Goal: Check status: Check status

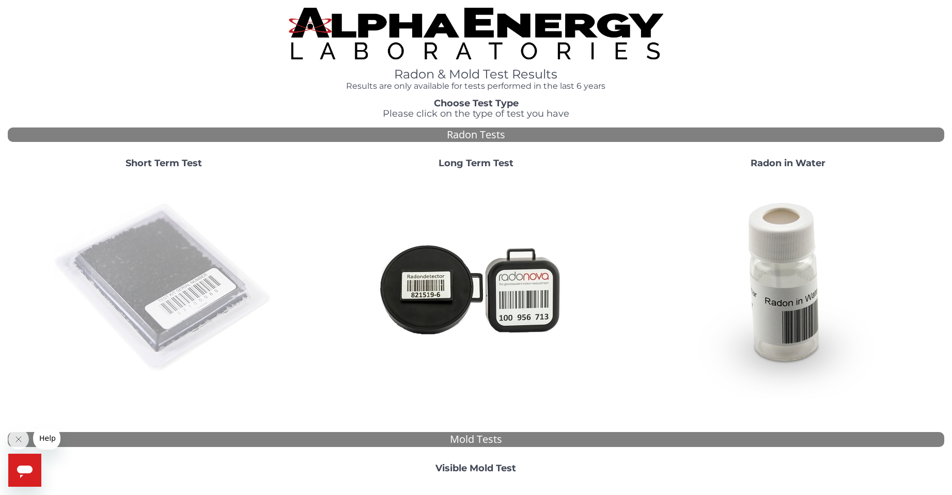
click at [112, 300] on img at bounding box center [164, 288] width 222 height 222
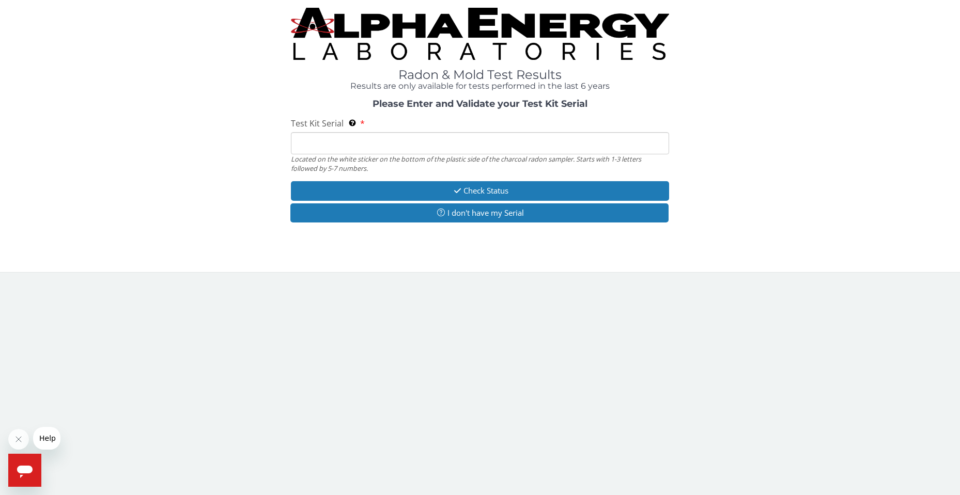
click at [406, 143] on input "Test Kit Serial Located on the white sticker on the bottom of the plastic side …" at bounding box center [480, 143] width 378 height 22
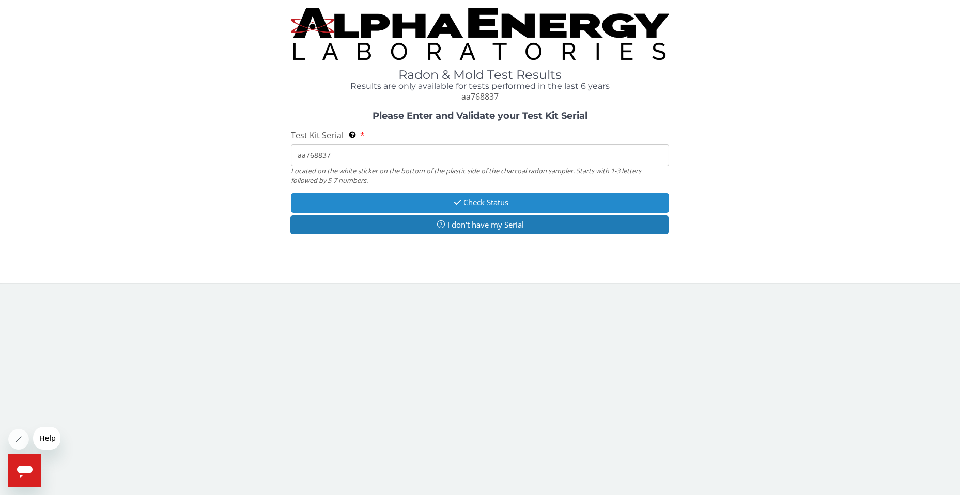
type input "aa768837"
click at [429, 203] on button "Check Status" at bounding box center [480, 202] width 378 height 19
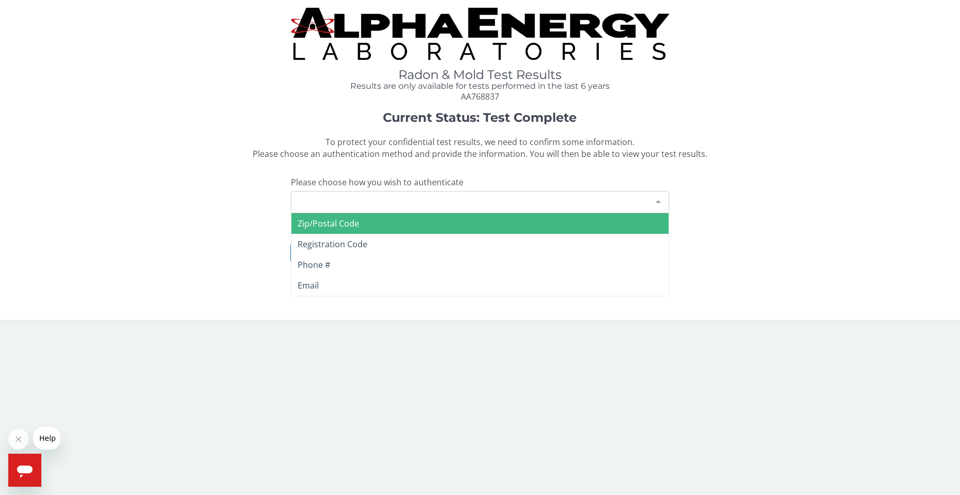
click at [402, 206] on div "Please make a selection" at bounding box center [480, 202] width 378 height 22
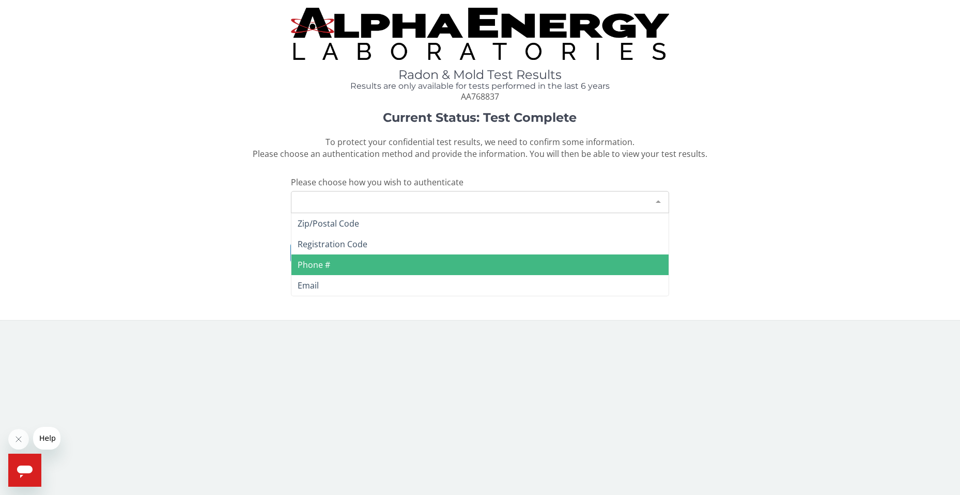
click at [330, 267] on span "Phone #" at bounding box center [314, 264] width 33 height 11
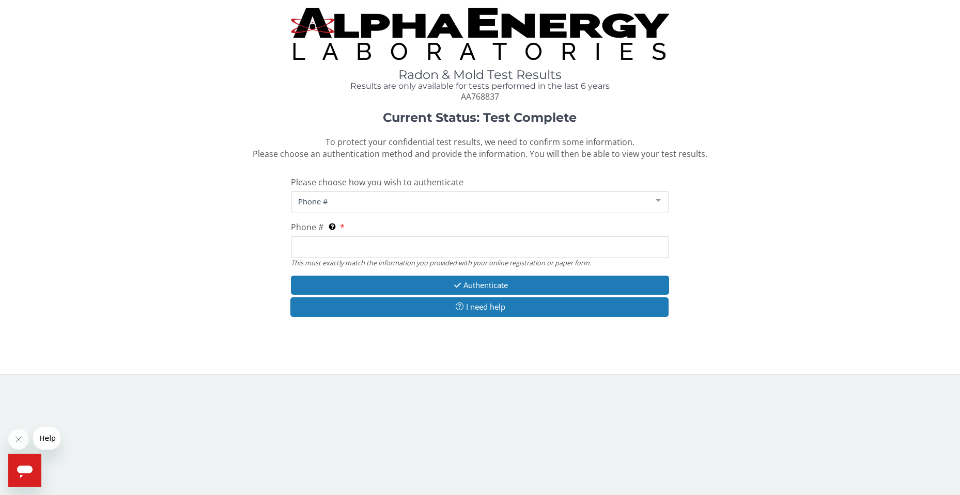
click at [353, 255] on input "Phone # This must exactly match the information you provided with your online r…" at bounding box center [480, 247] width 378 height 22
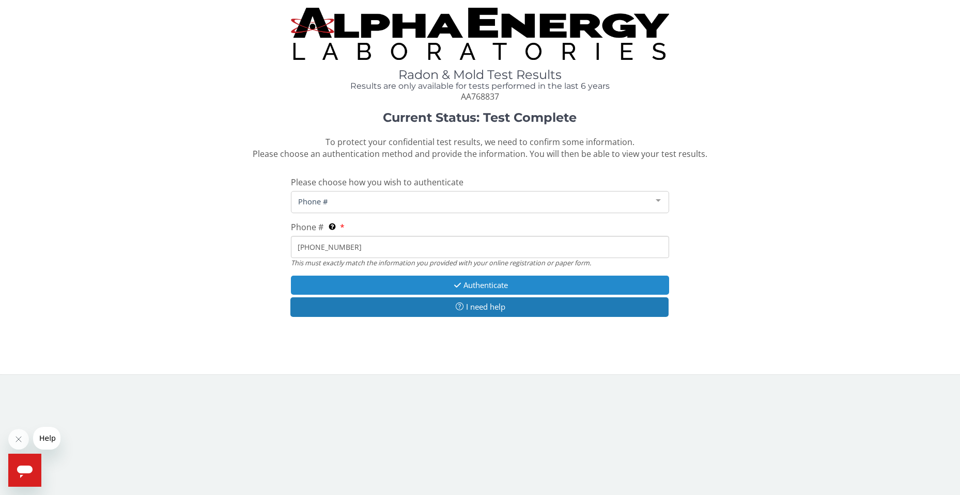
type input "[PHONE_NUMBER]"
click at [414, 276] on button "Authenticate" at bounding box center [480, 285] width 378 height 19
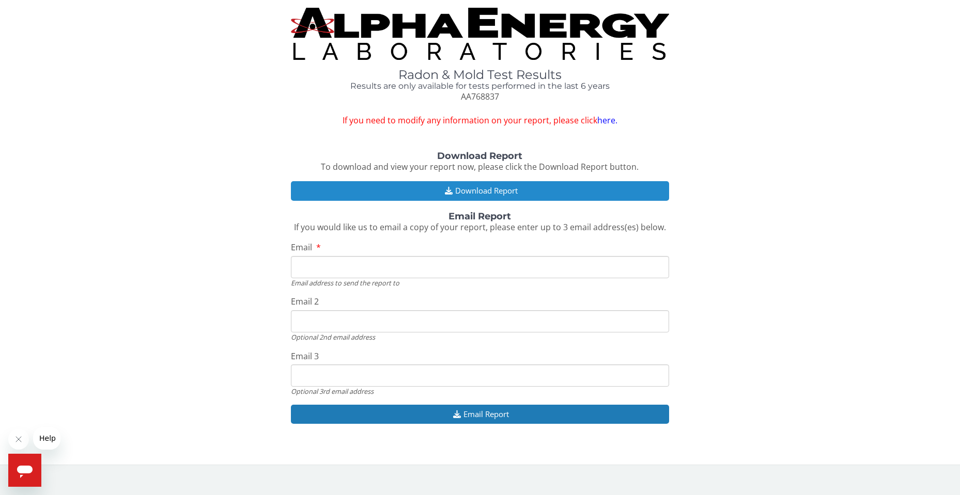
click at [566, 190] on button "Download Report" at bounding box center [480, 190] width 378 height 19
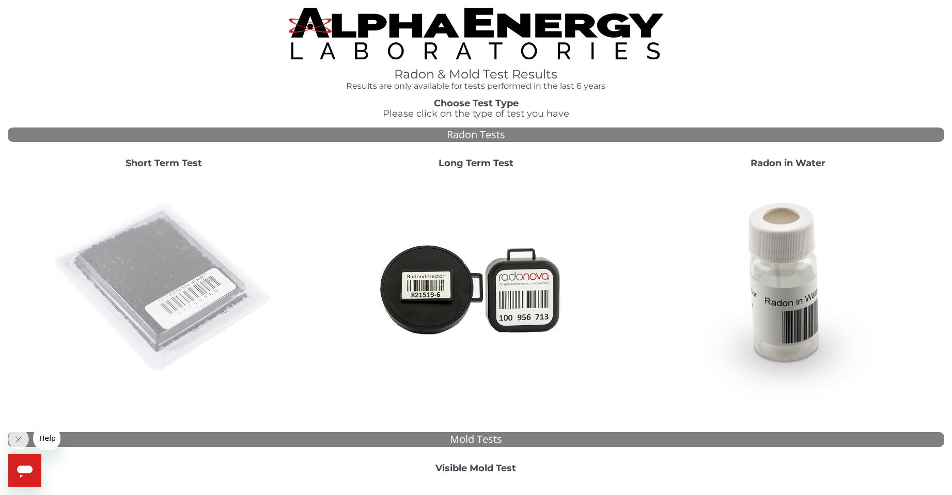
click at [187, 314] on img at bounding box center [164, 288] width 222 height 222
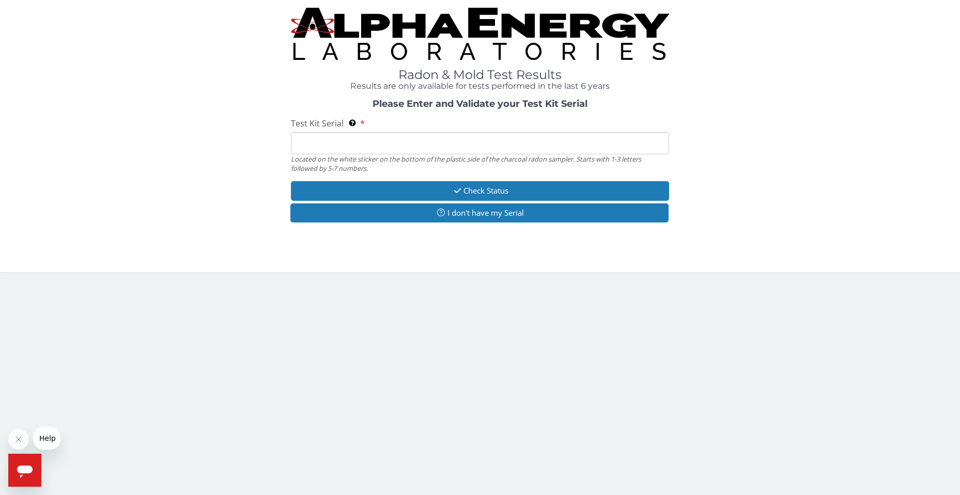
click at [405, 141] on input "Test Kit Serial Located on the white sticker on the bottom of the plastic side …" at bounding box center [480, 143] width 378 height 22
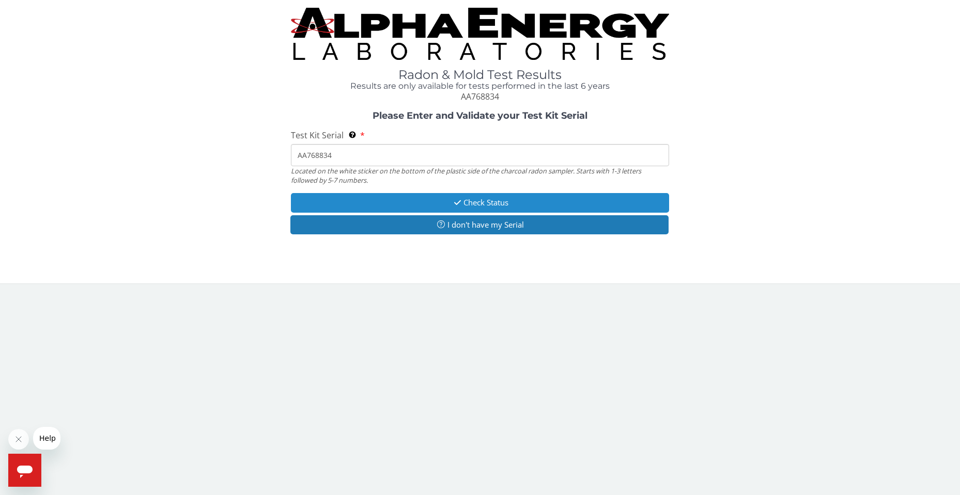
type input "AA768834"
click at [548, 205] on button "Check Status" at bounding box center [480, 202] width 378 height 19
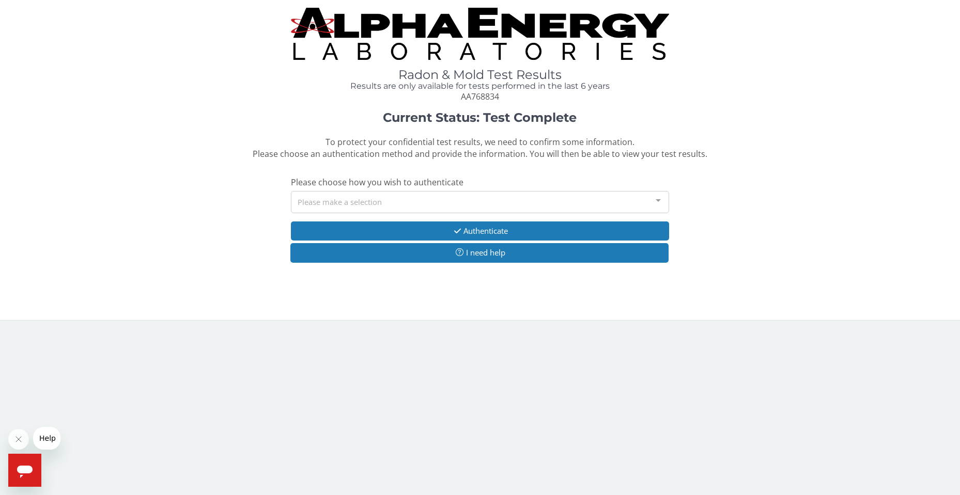
click at [414, 197] on div "Please make a selection" at bounding box center [480, 202] width 378 height 22
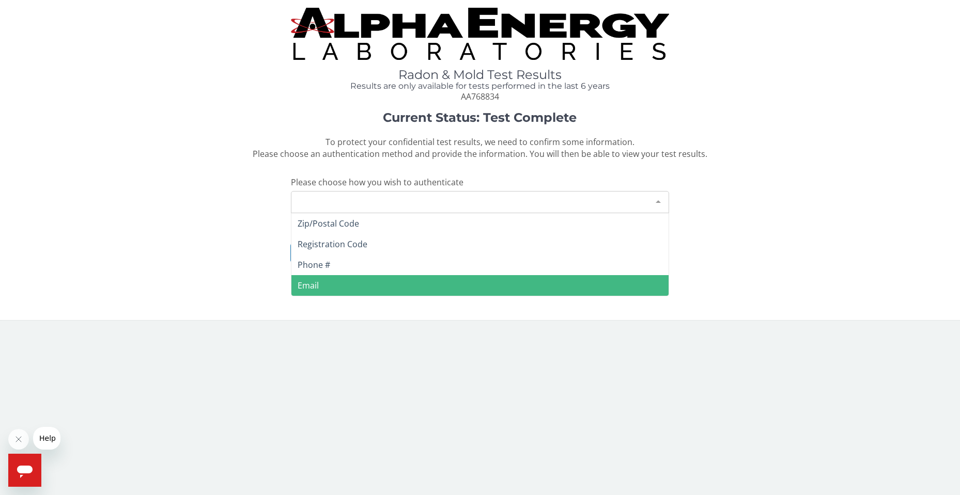
click at [372, 283] on span "Email" at bounding box center [479, 285] width 377 height 21
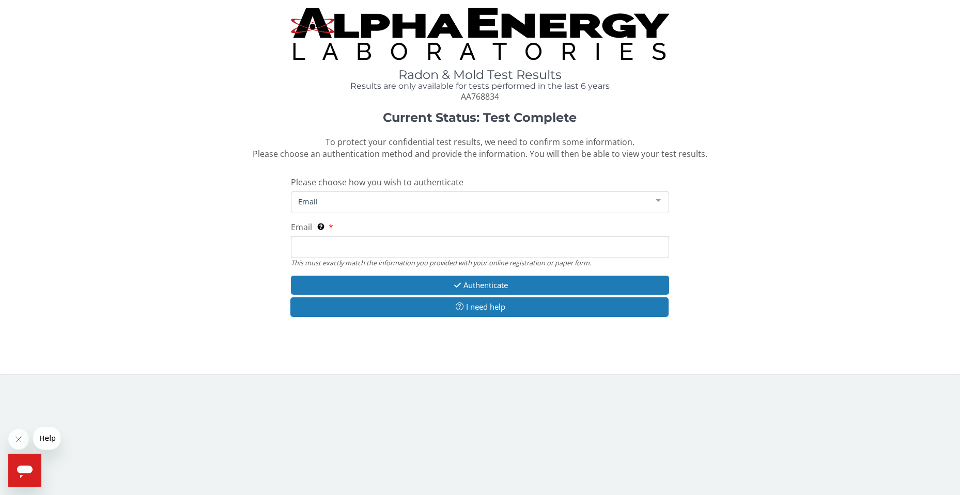
click at [371, 209] on div "Email" at bounding box center [480, 202] width 378 height 22
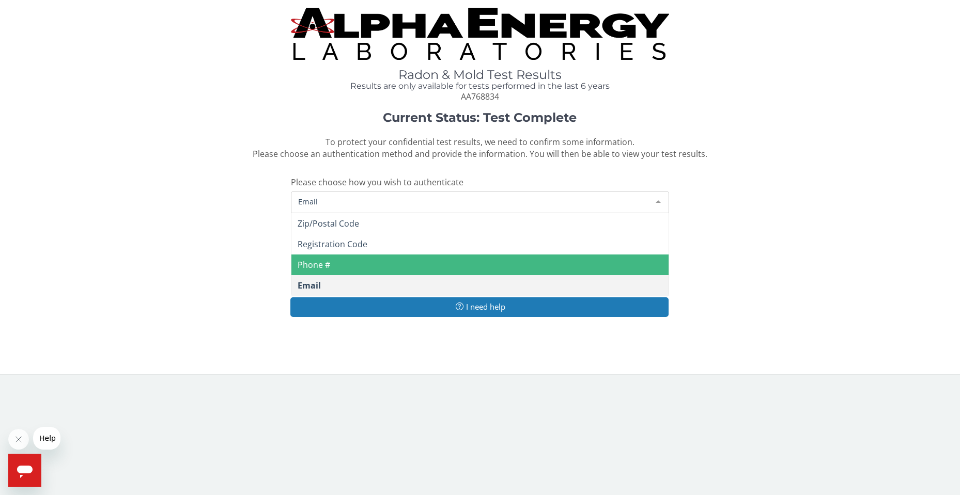
click at [357, 261] on span "Phone #" at bounding box center [479, 265] width 377 height 21
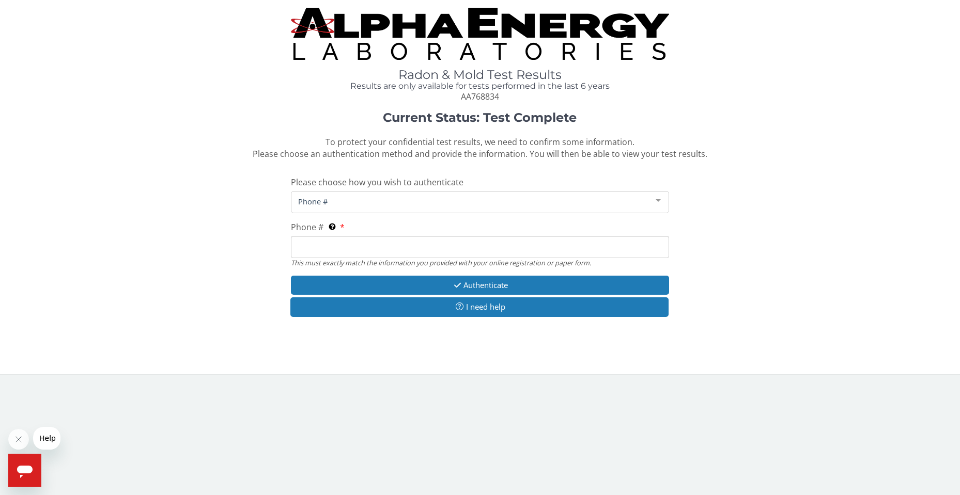
click at [360, 241] on input "Phone # This must exactly match the information you provided with your online r…" at bounding box center [480, 247] width 378 height 22
type input "[PHONE_NUMBER]"
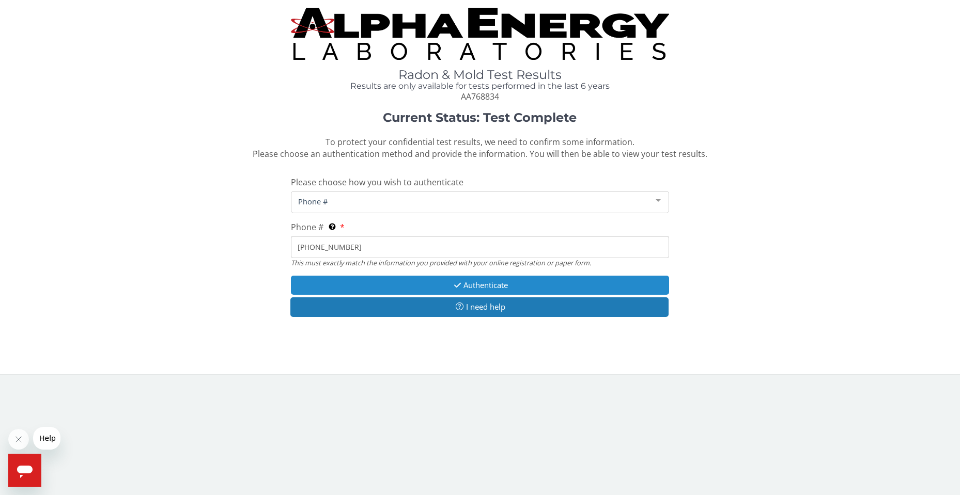
click at [435, 279] on button "Authenticate" at bounding box center [480, 285] width 378 height 19
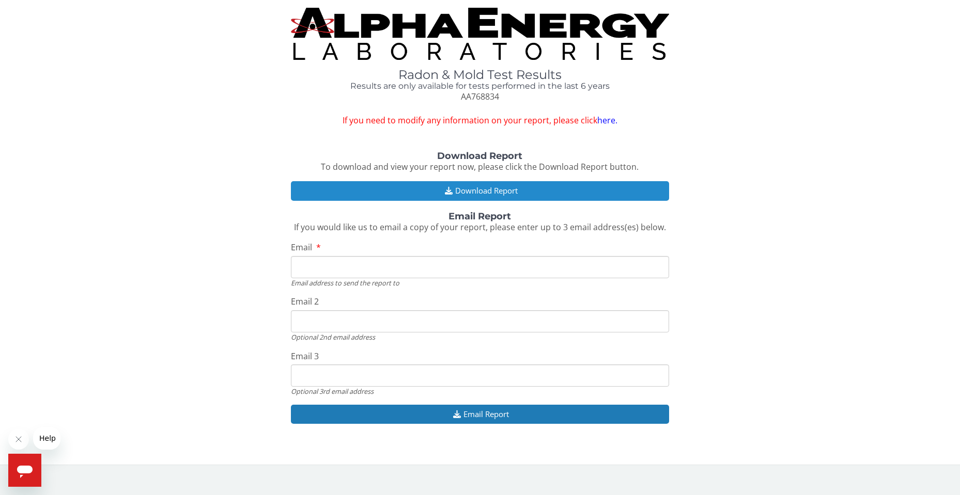
click at [520, 190] on button "Download Report" at bounding box center [480, 190] width 378 height 19
